Goal: Information Seeking & Learning: Understand process/instructions

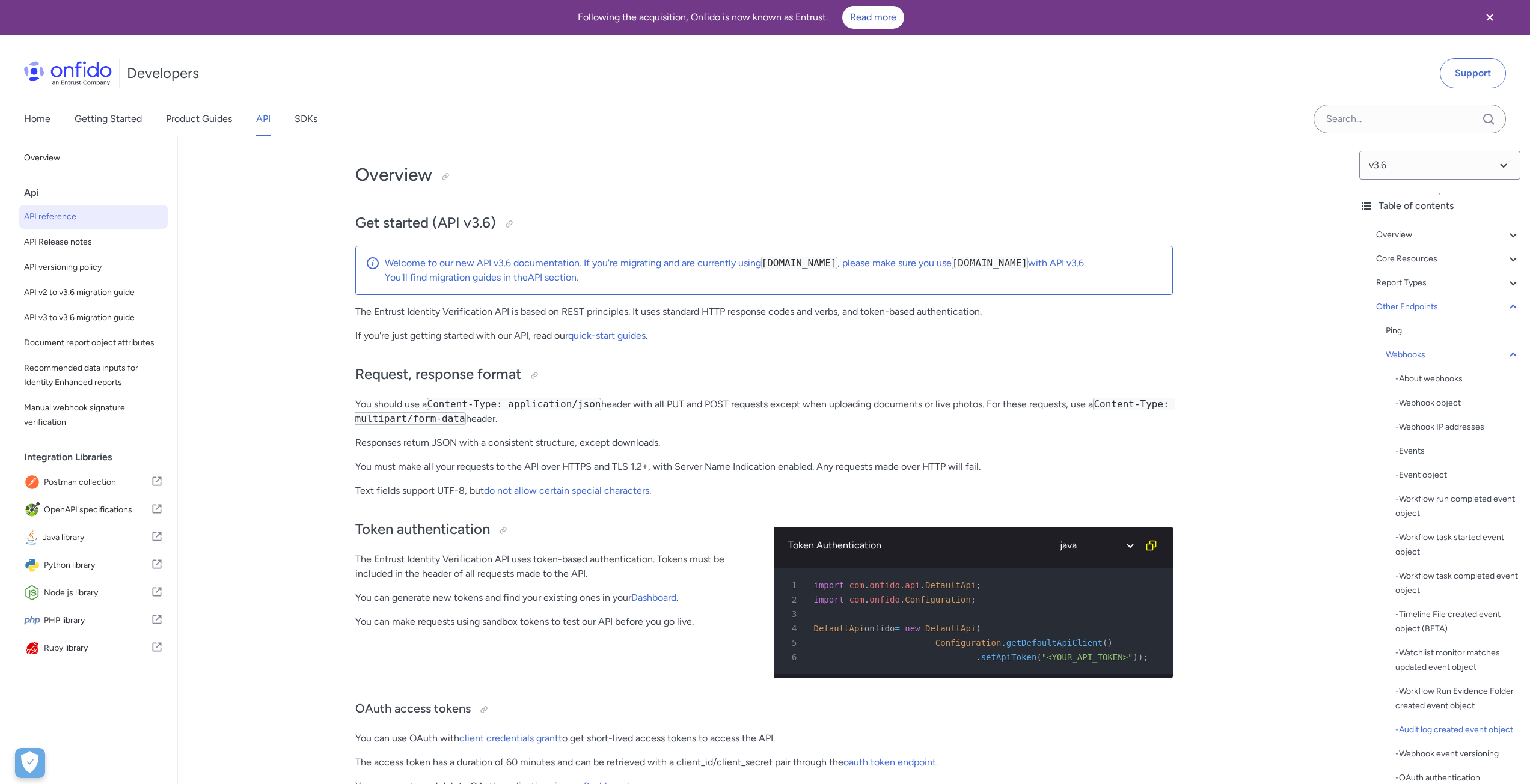
select select "java"
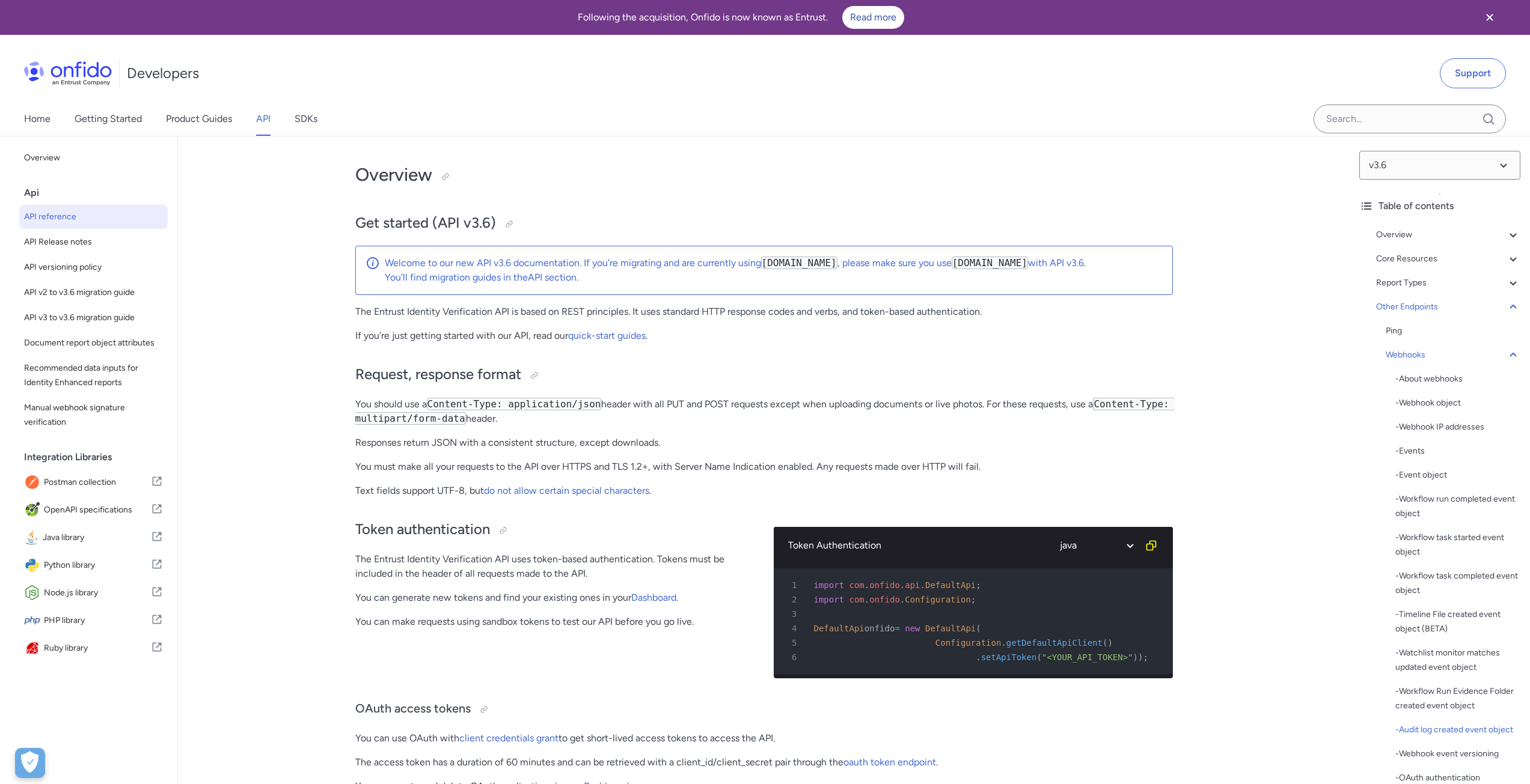
select select "java"
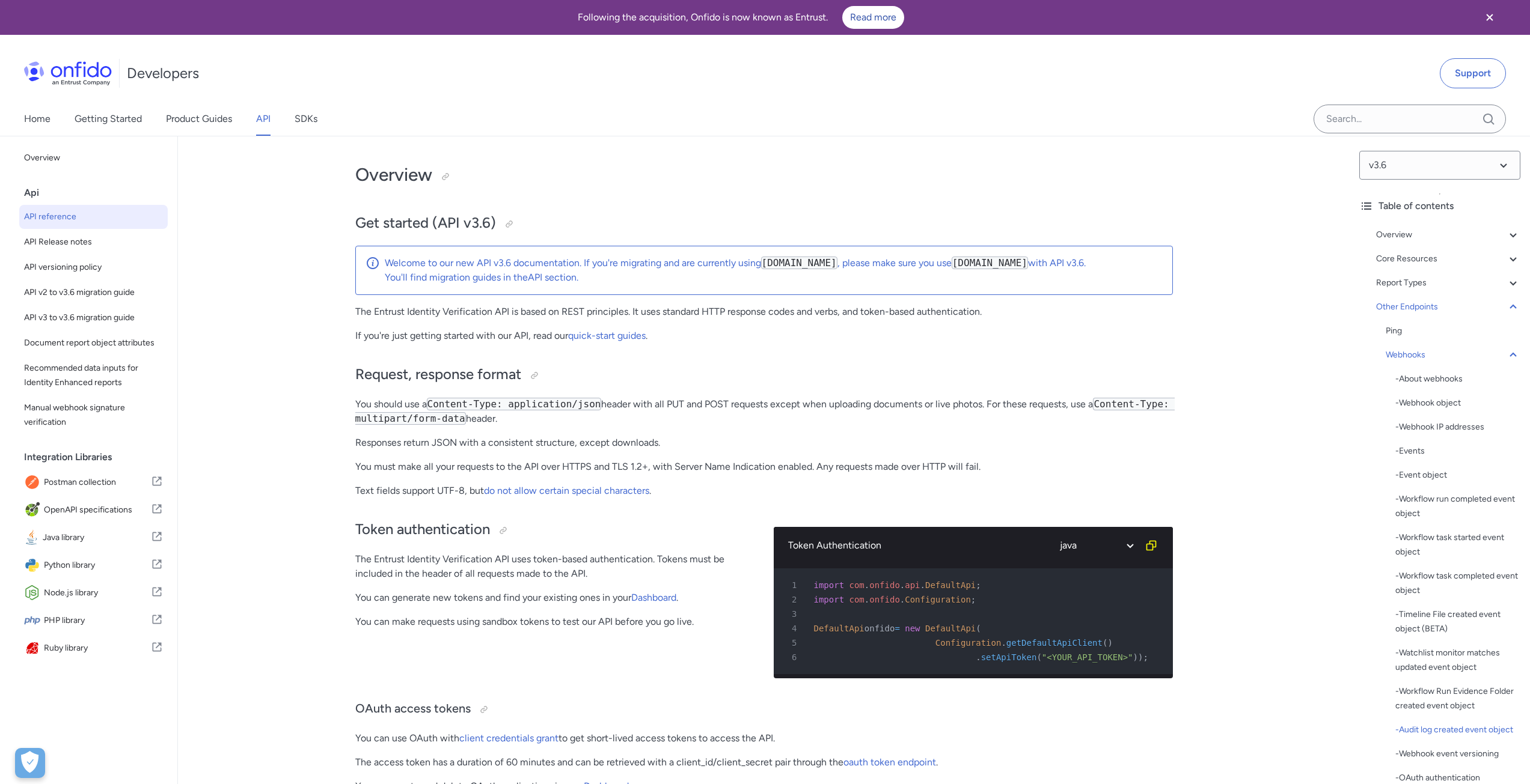
select select "java"
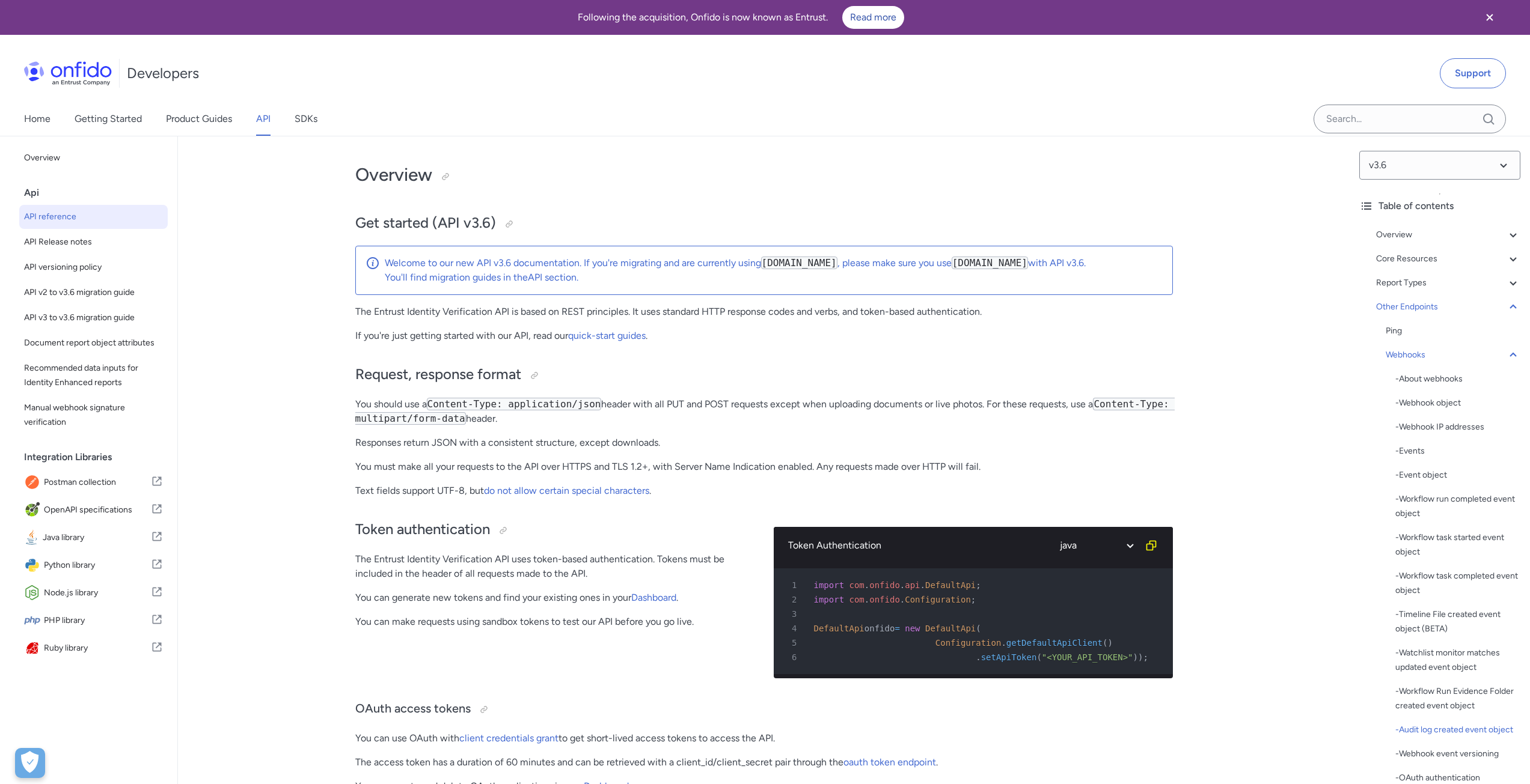
select select "java"
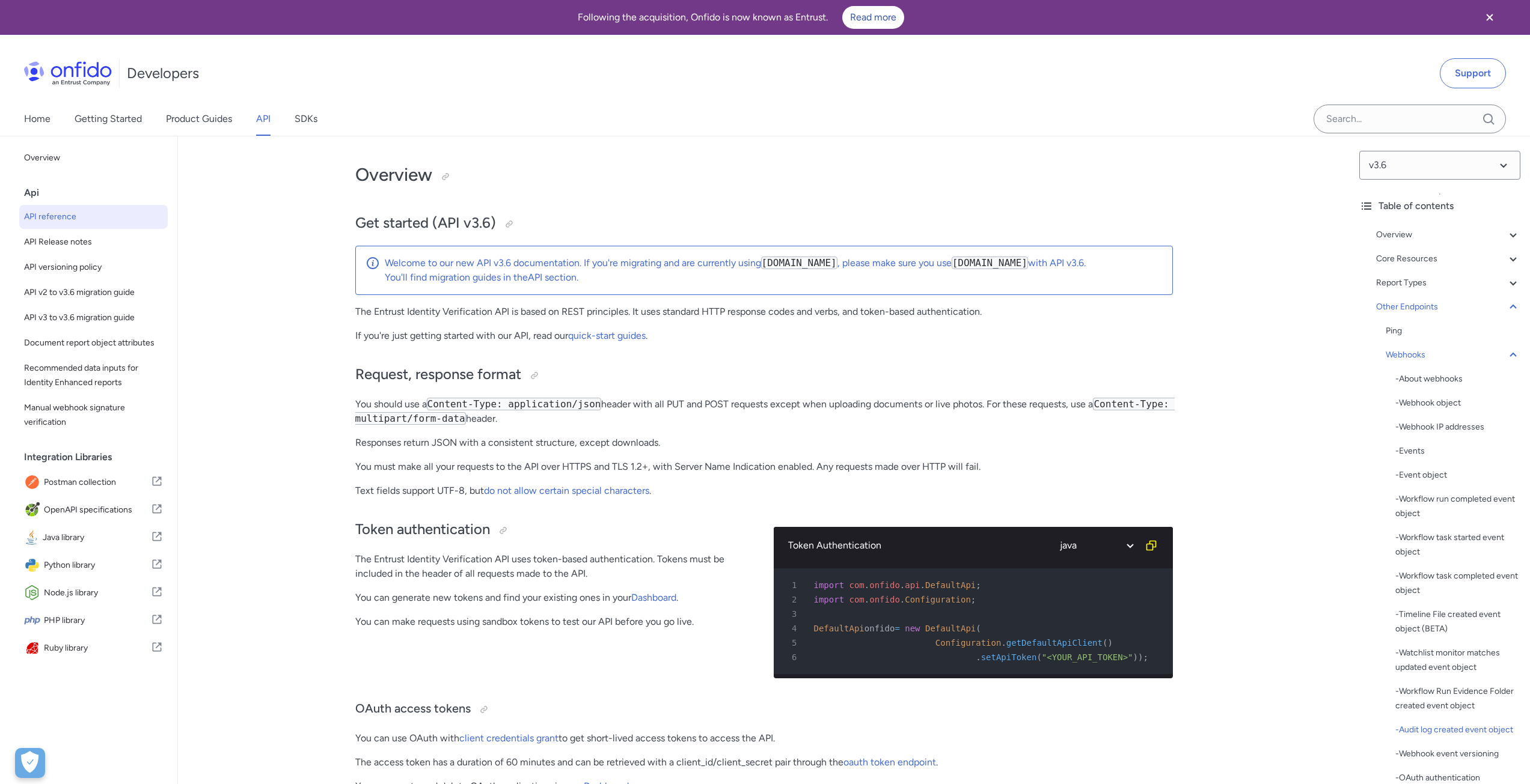
select select "java"
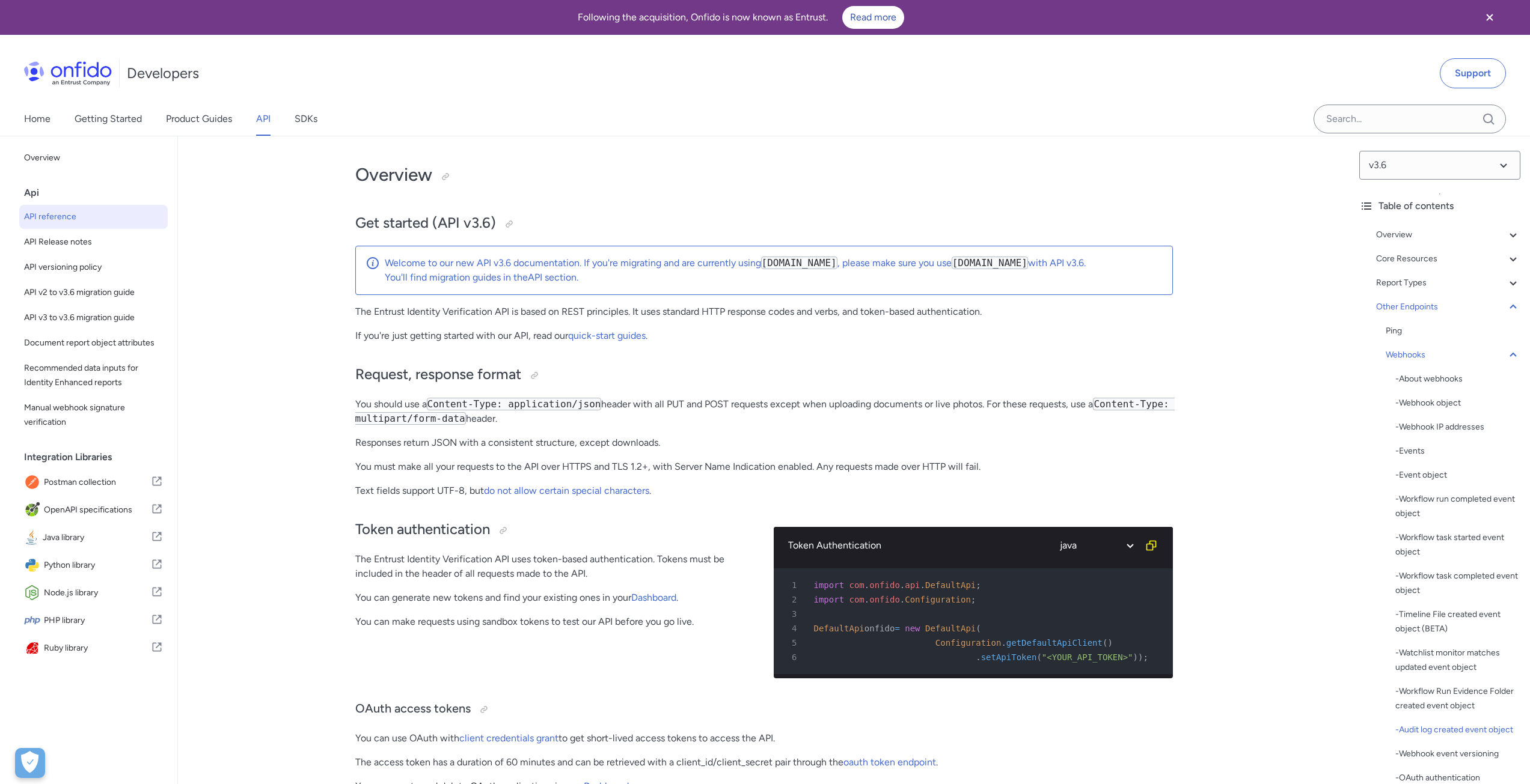
select select "java"
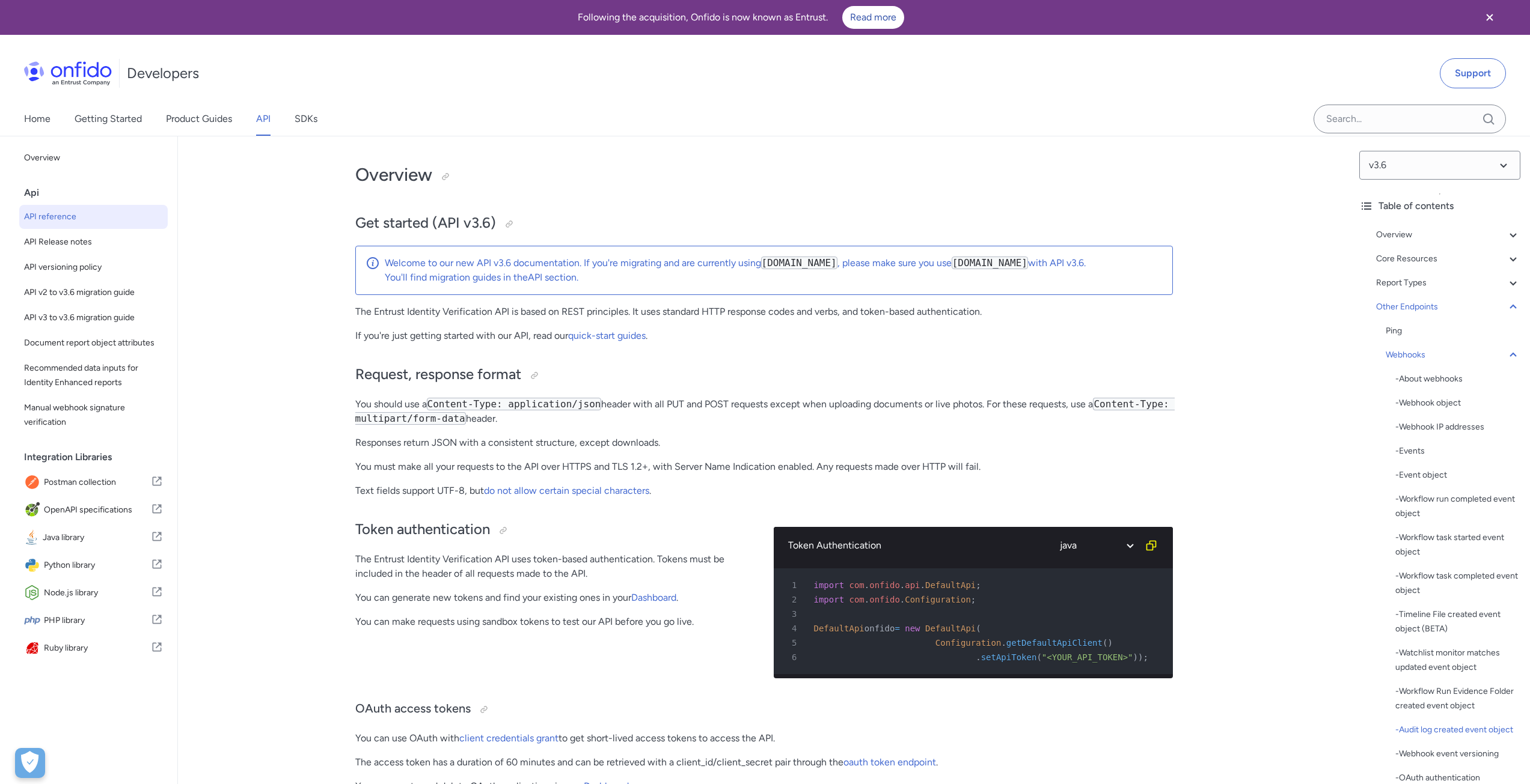
select select "java"
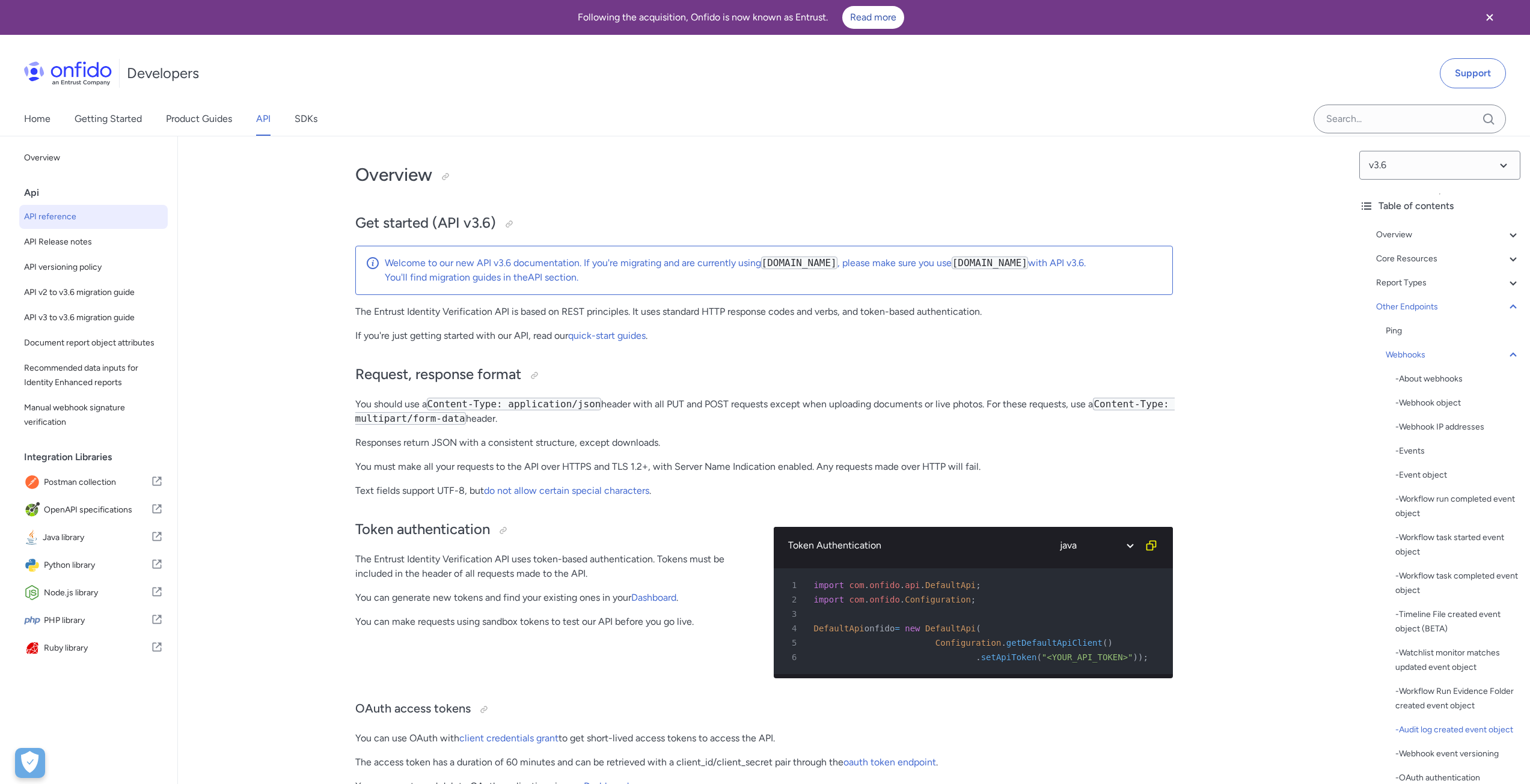
select select "java"
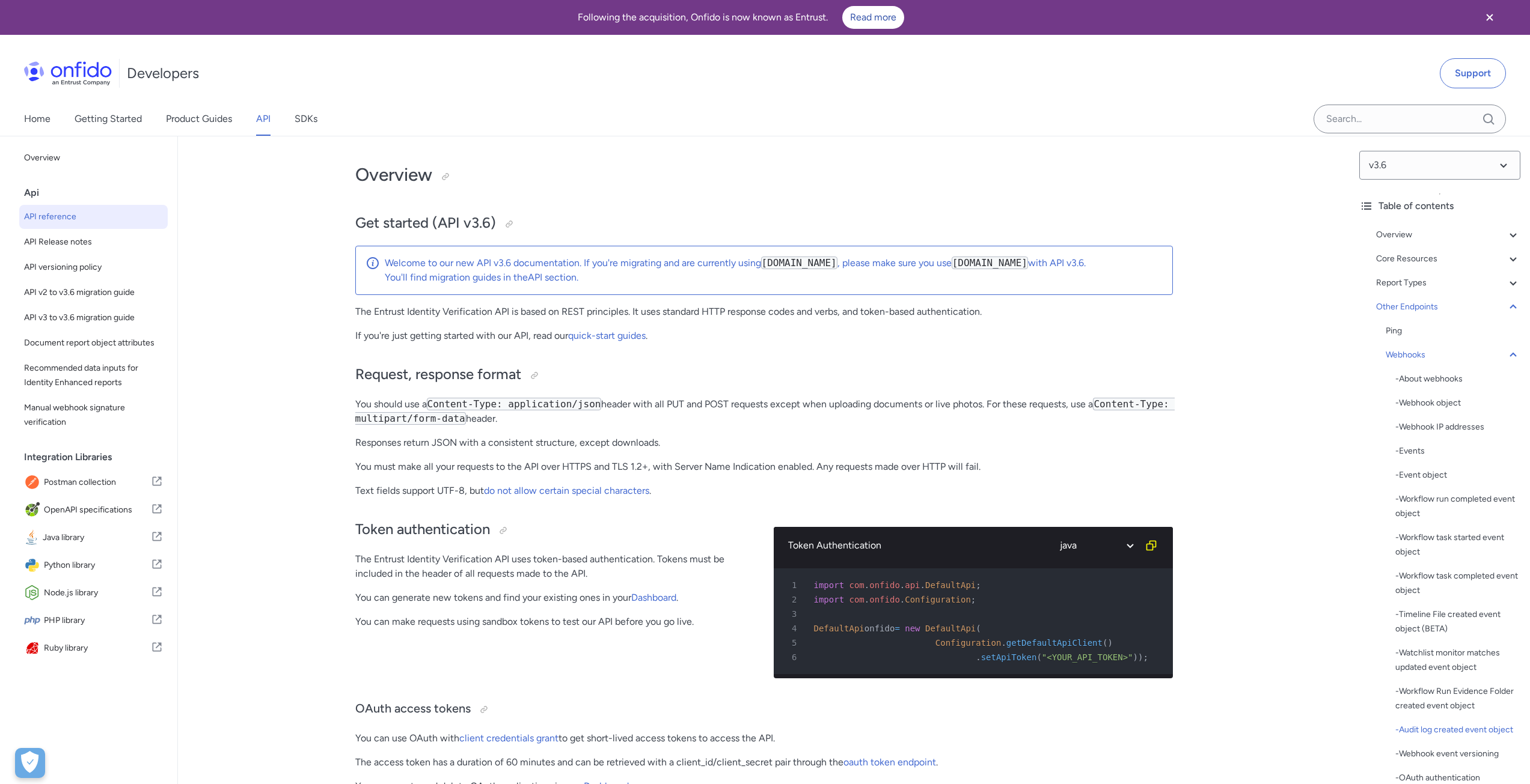
select select "java"
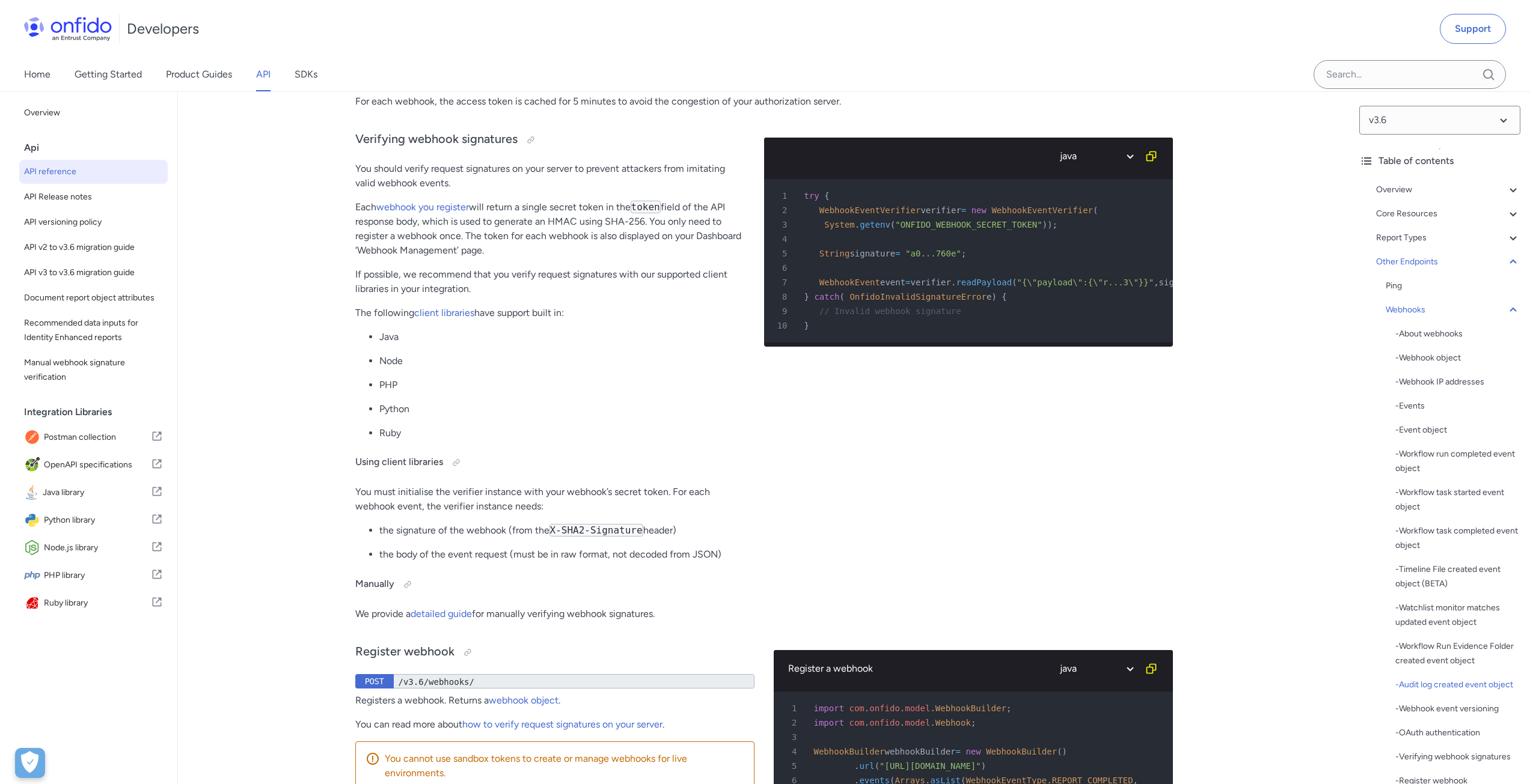
scroll to position [0, 25]
click at [1414, 408] on div "- Events" at bounding box center [1458, 406] width 125 height 14
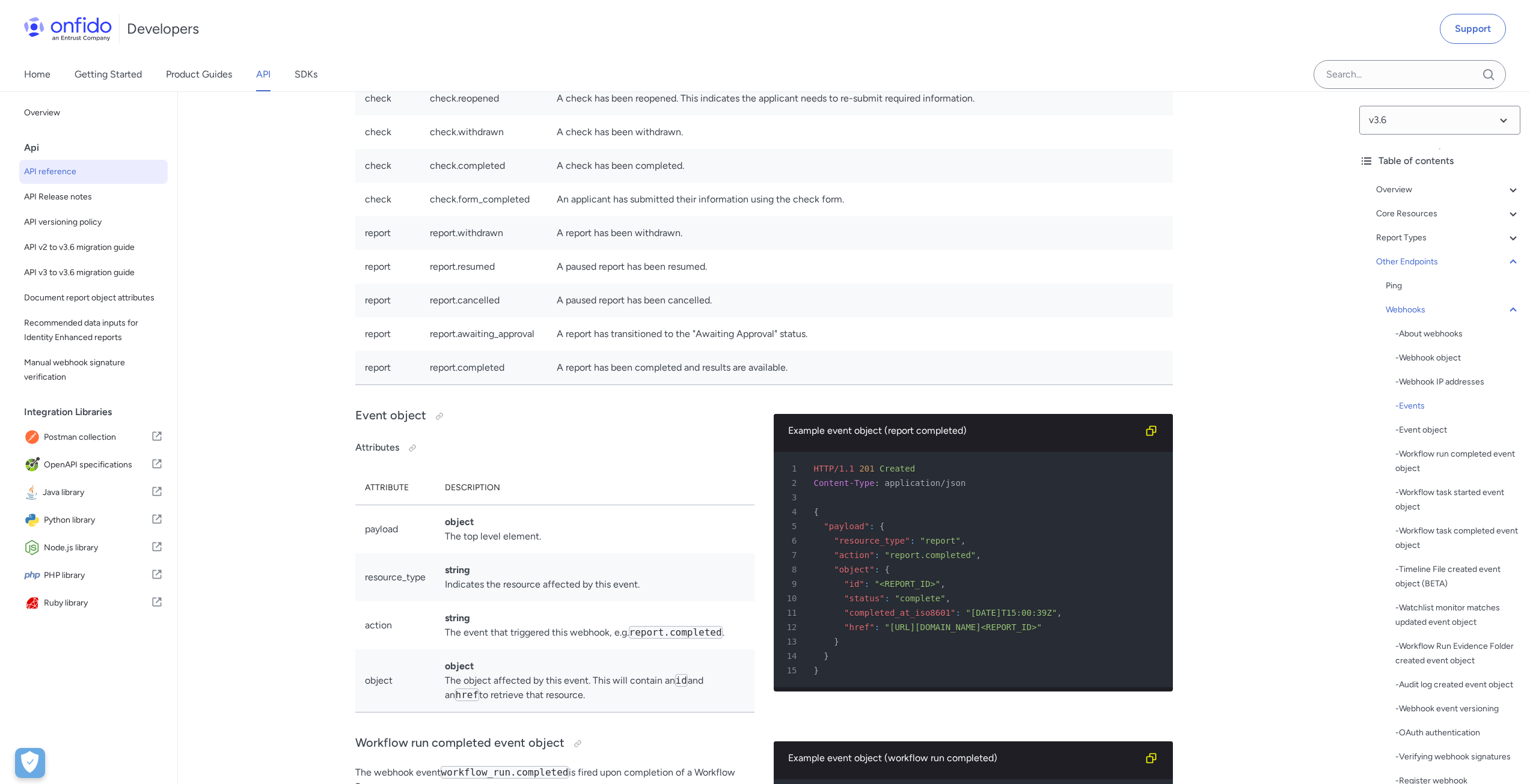
drag, startPoint x: 675, startPoint y: 604, endPoint x: 558, endPoint y: 608, distance: 117.1
copy td "workflow_task.completed"
drag, startPoint x: 669, startPoint y: 582, endPoint x: 561, endPoint y: 584, distance: 108.0
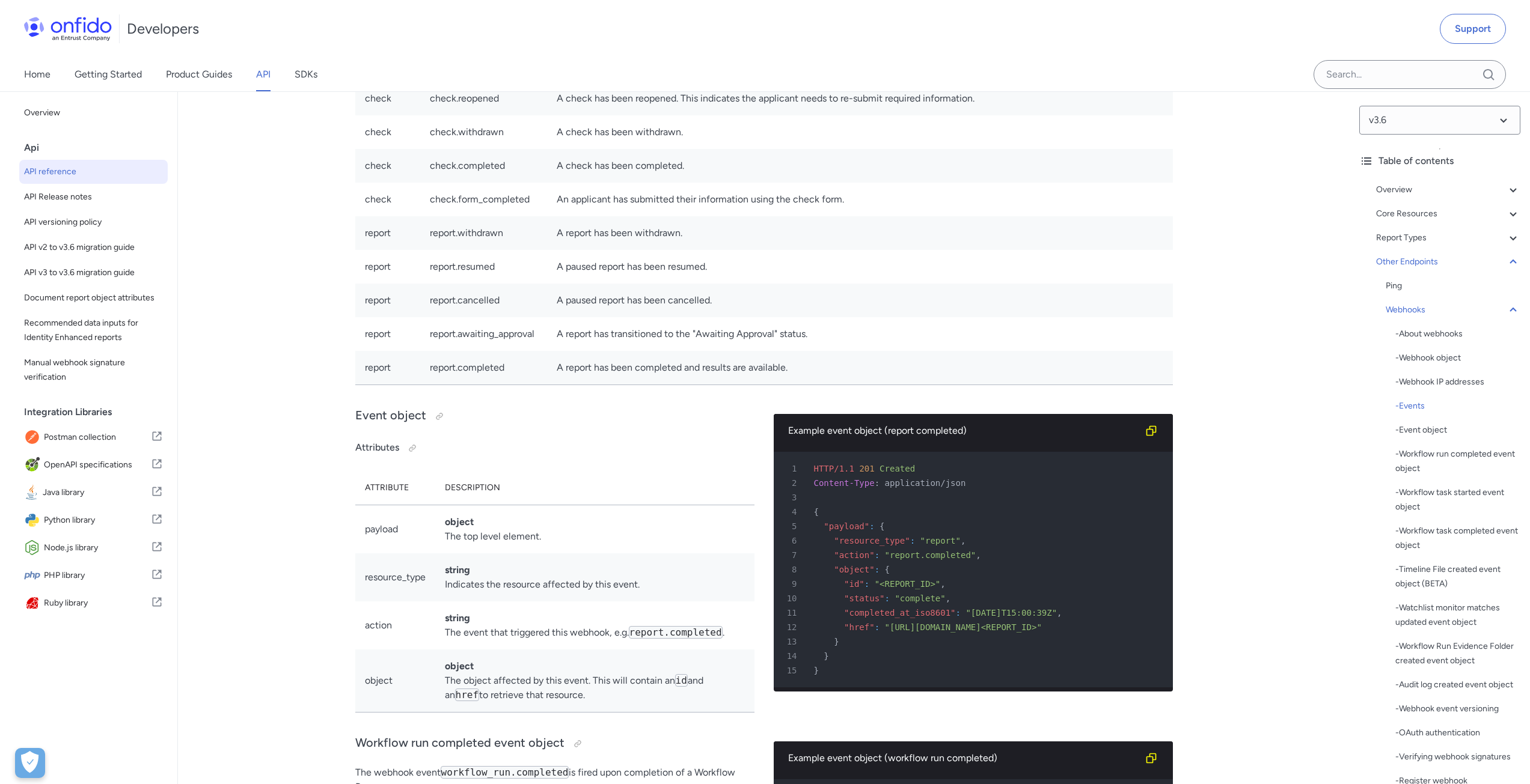
copy td "workflow_task.started"
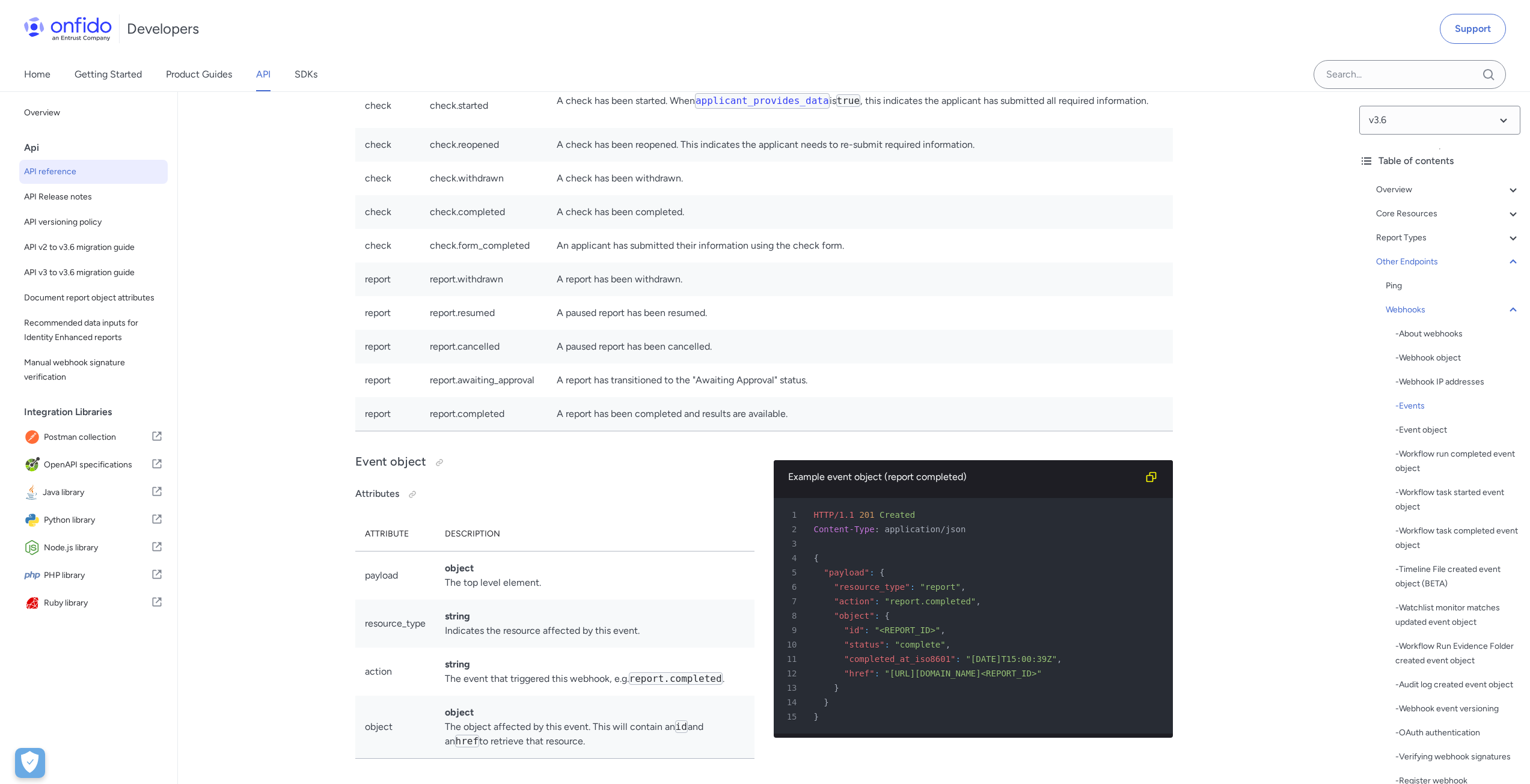
scroll to position [90424, 0]
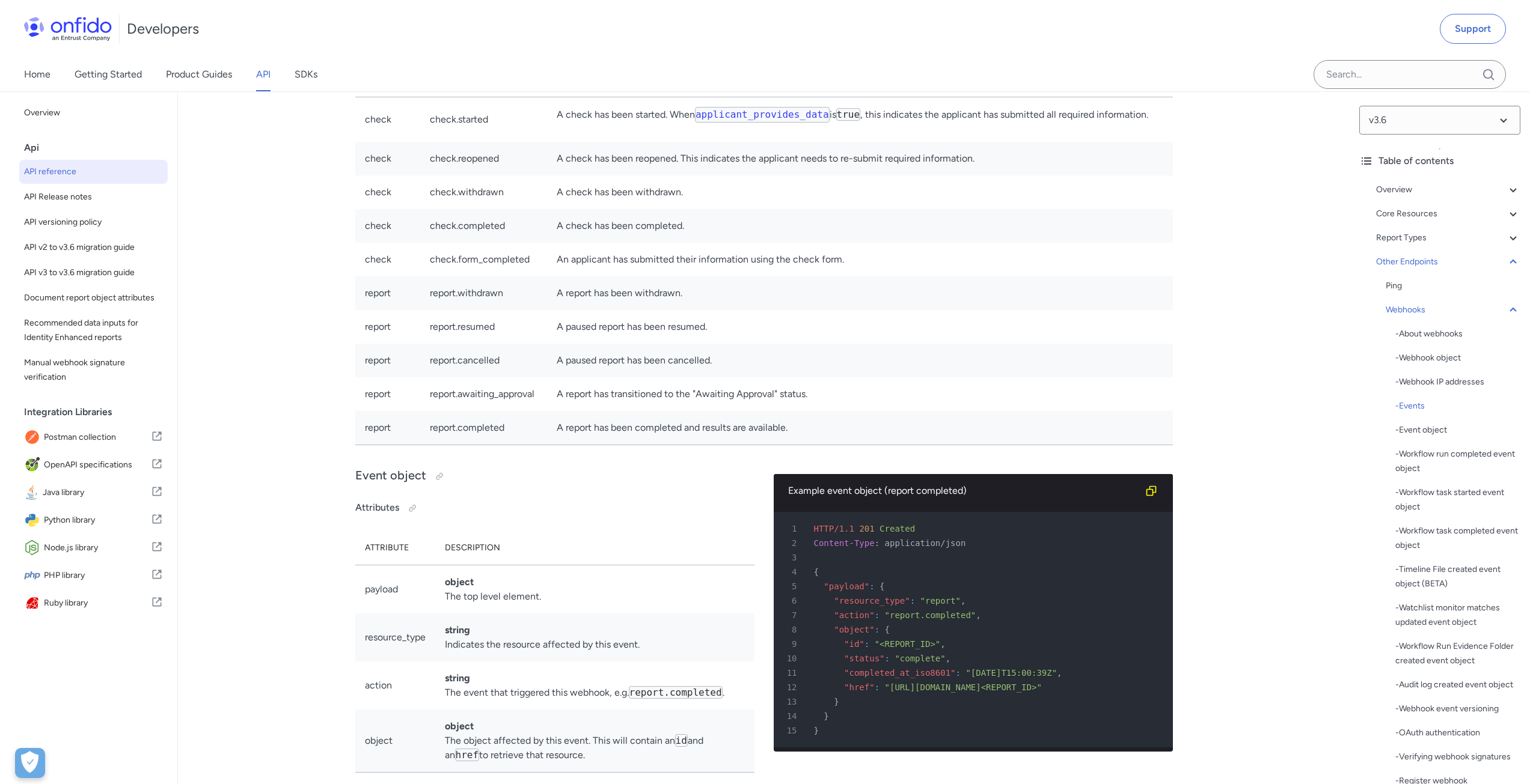
copy td "workflow_task.started"
